Goal: Information Seeking & Learning: Learn about a topic

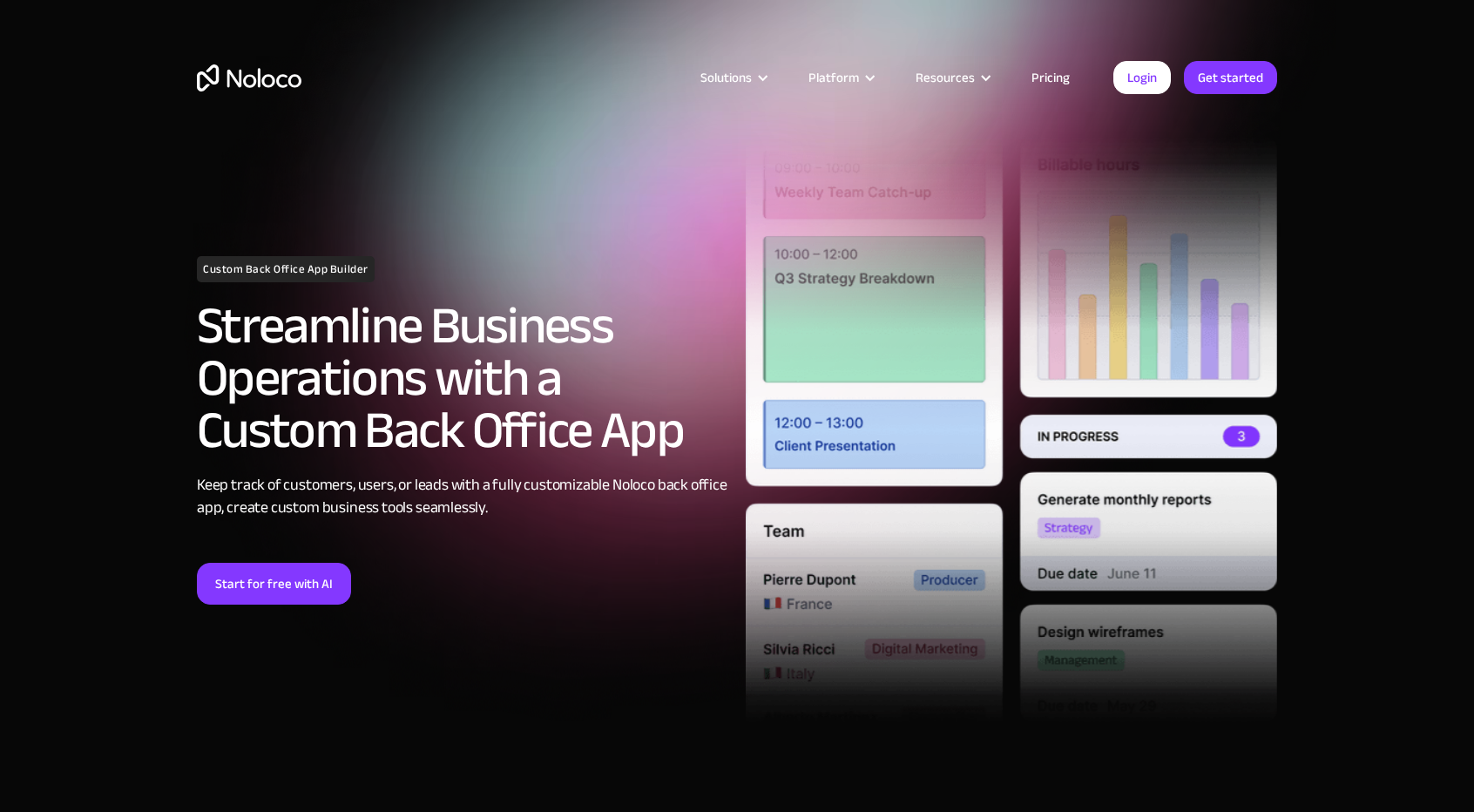
click at [1062, 69] on link "Pricing" at bounding box center [1051, 77] width 82 height 23
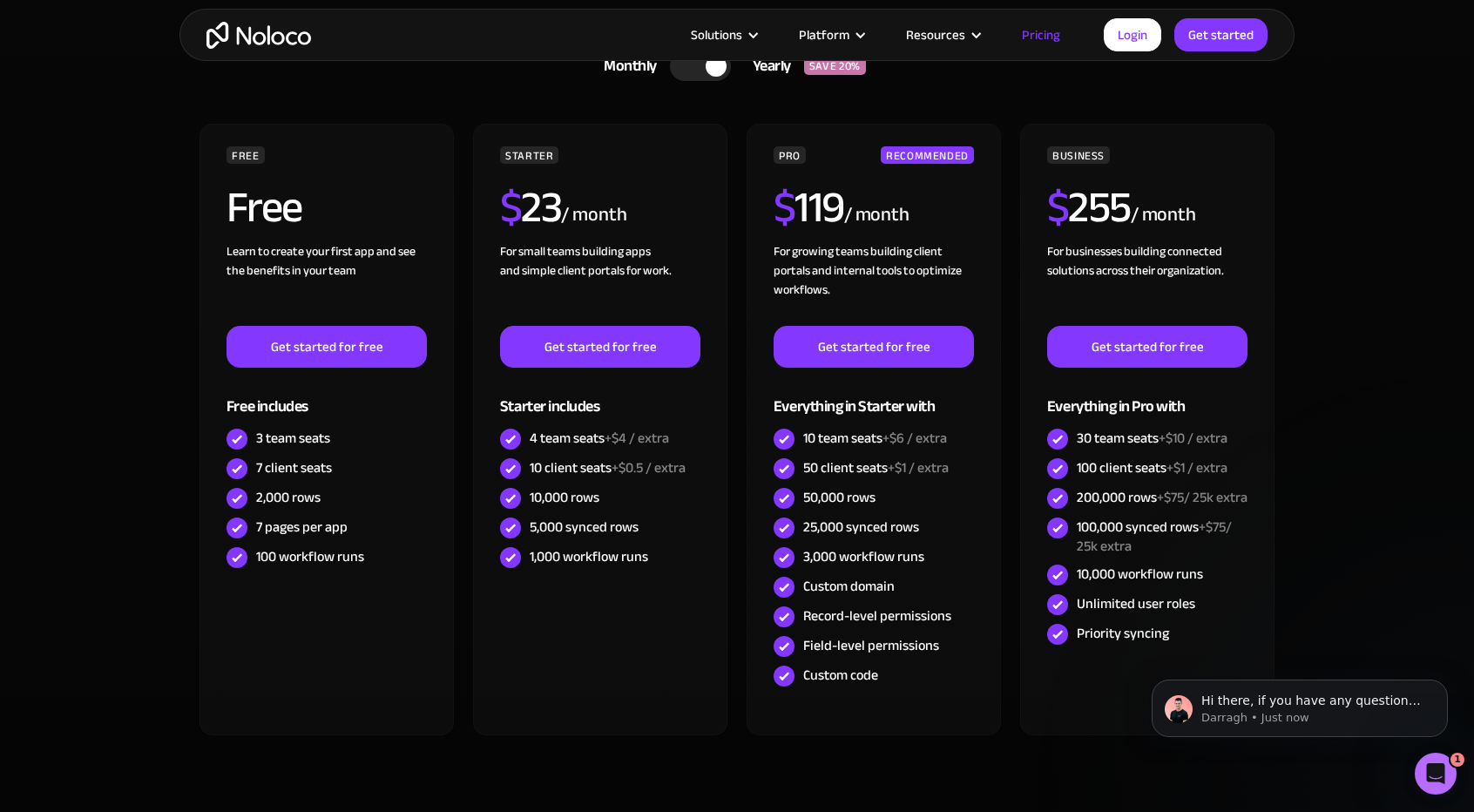
click at [269, 44] on img "home" at bounding box center [259, 35] width 105 height 27
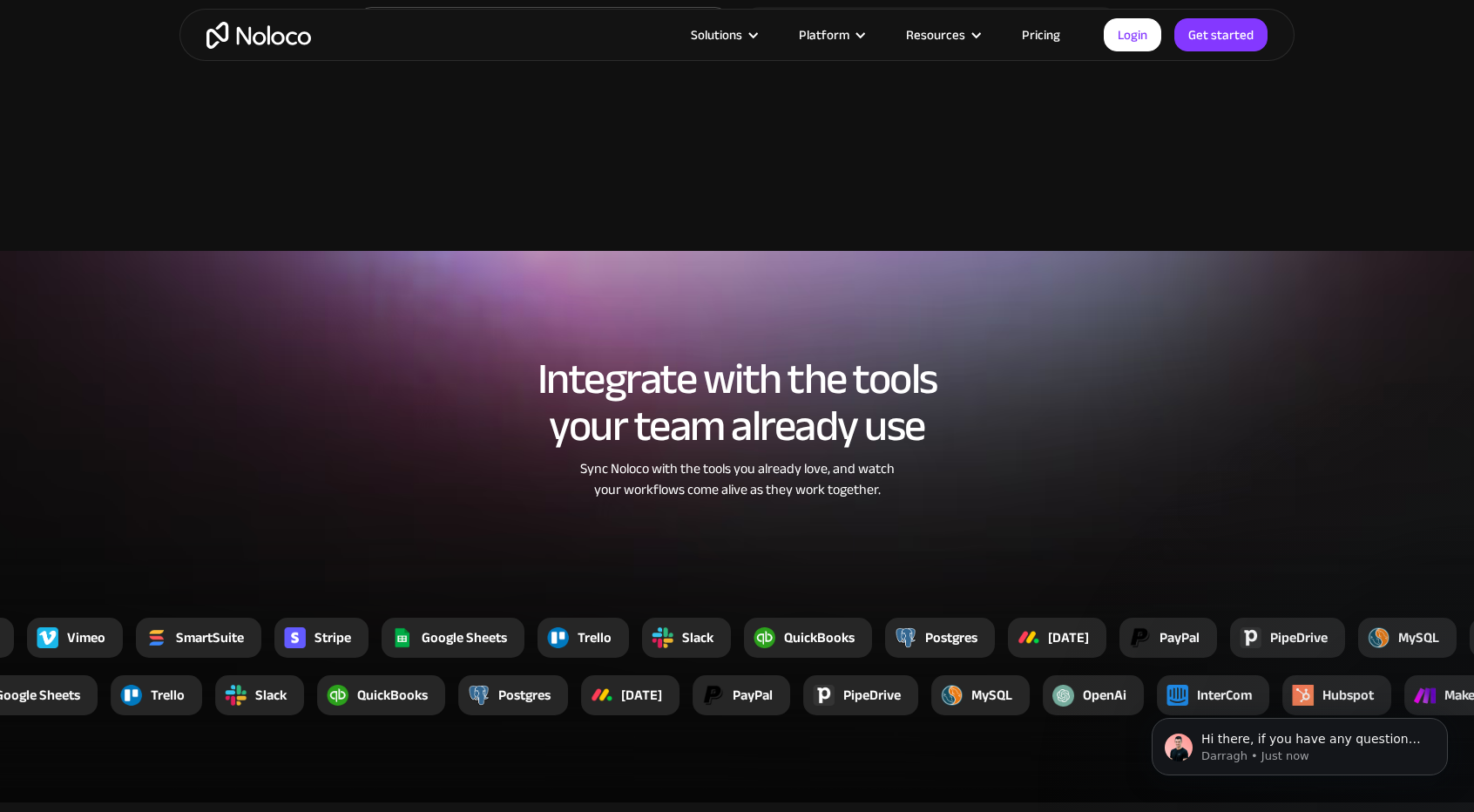
scroll to position [2888, 0]
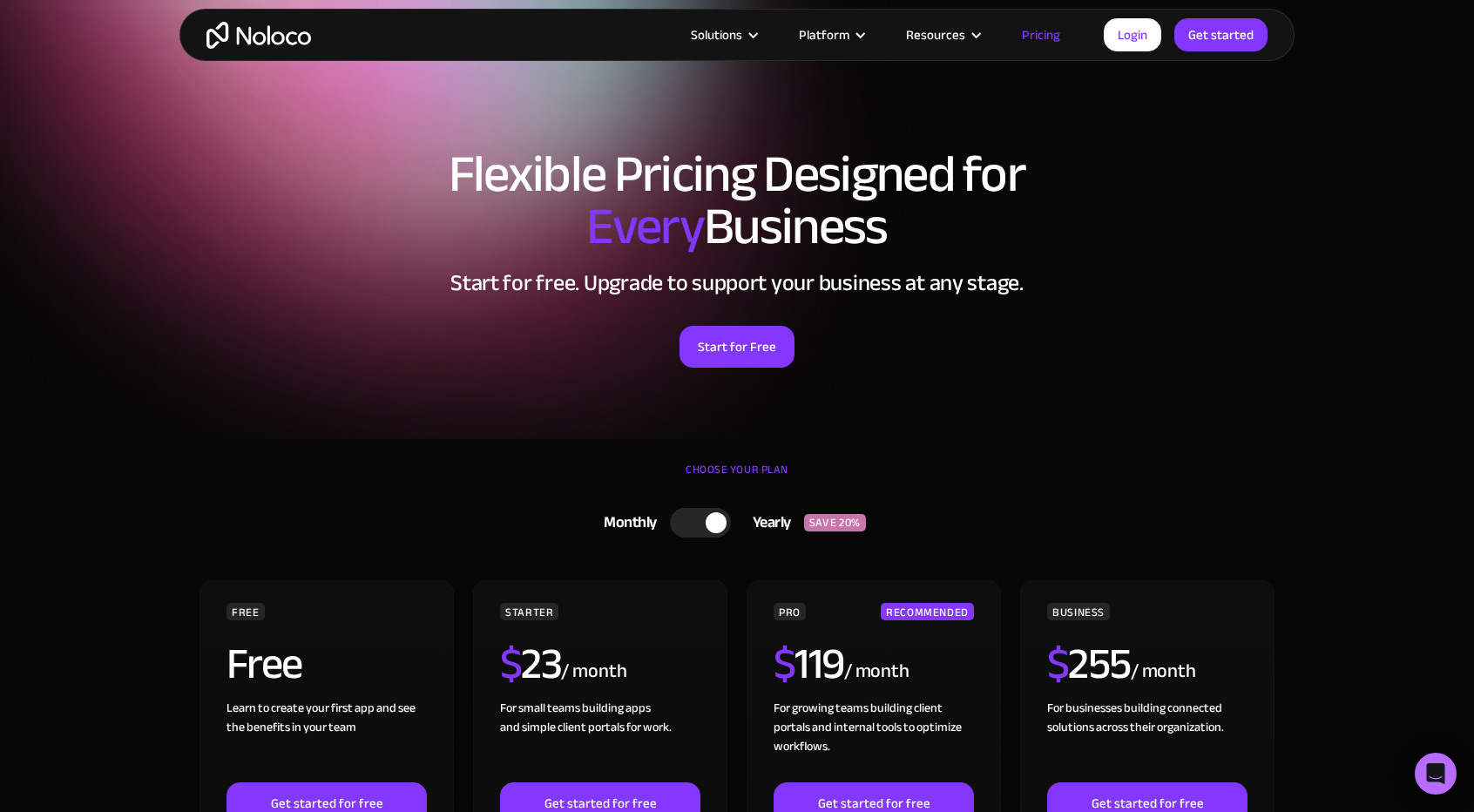
scroll to position [456, 0]
